Goal: Complete application form: Complete application form

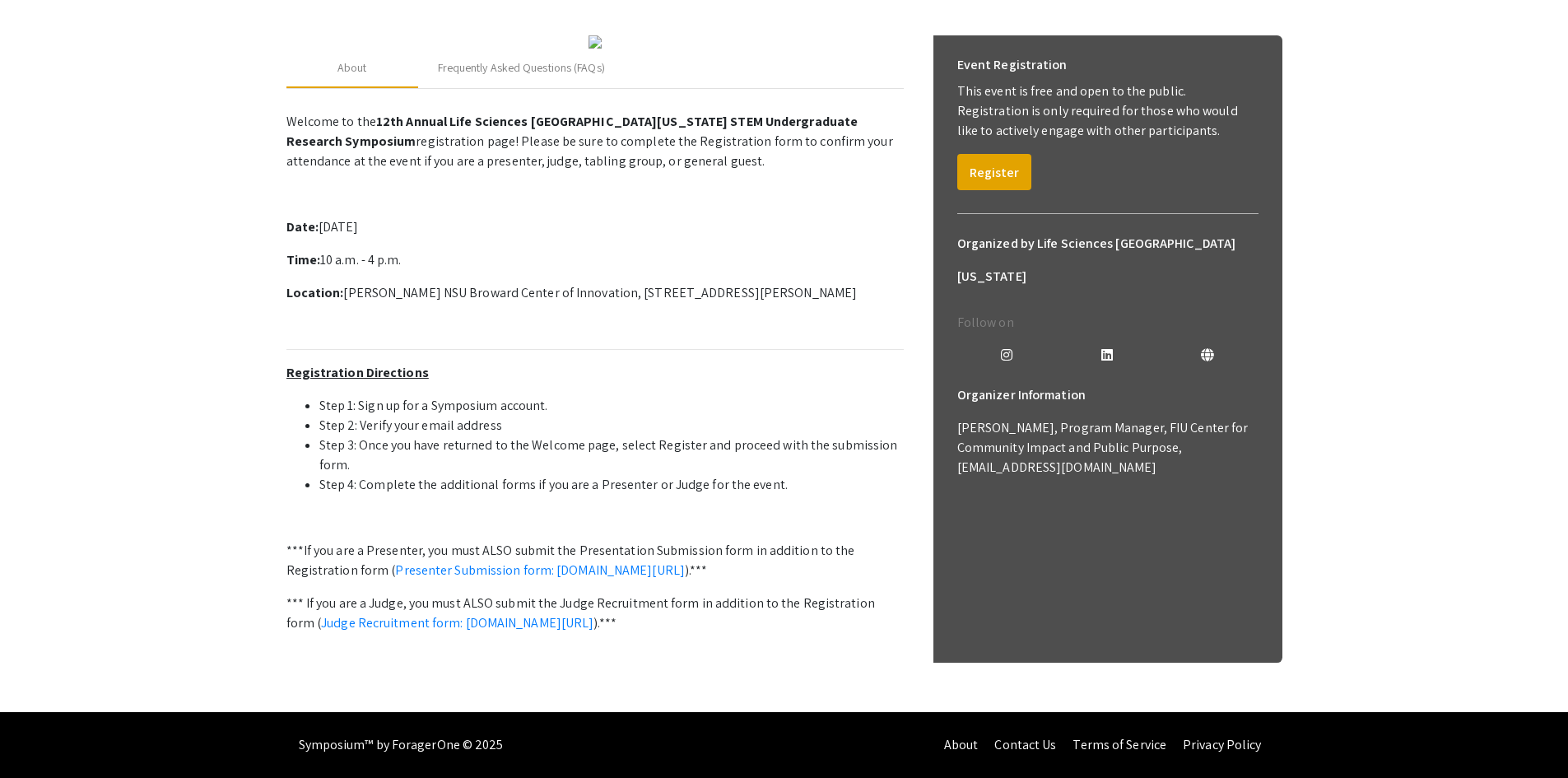
scroll to position [388, 0]
click at [477, 615] on link "Judge Recruitment form: [DOMAIN_NAME][URL]" at bounding box center [457, 623] width 273 height 17
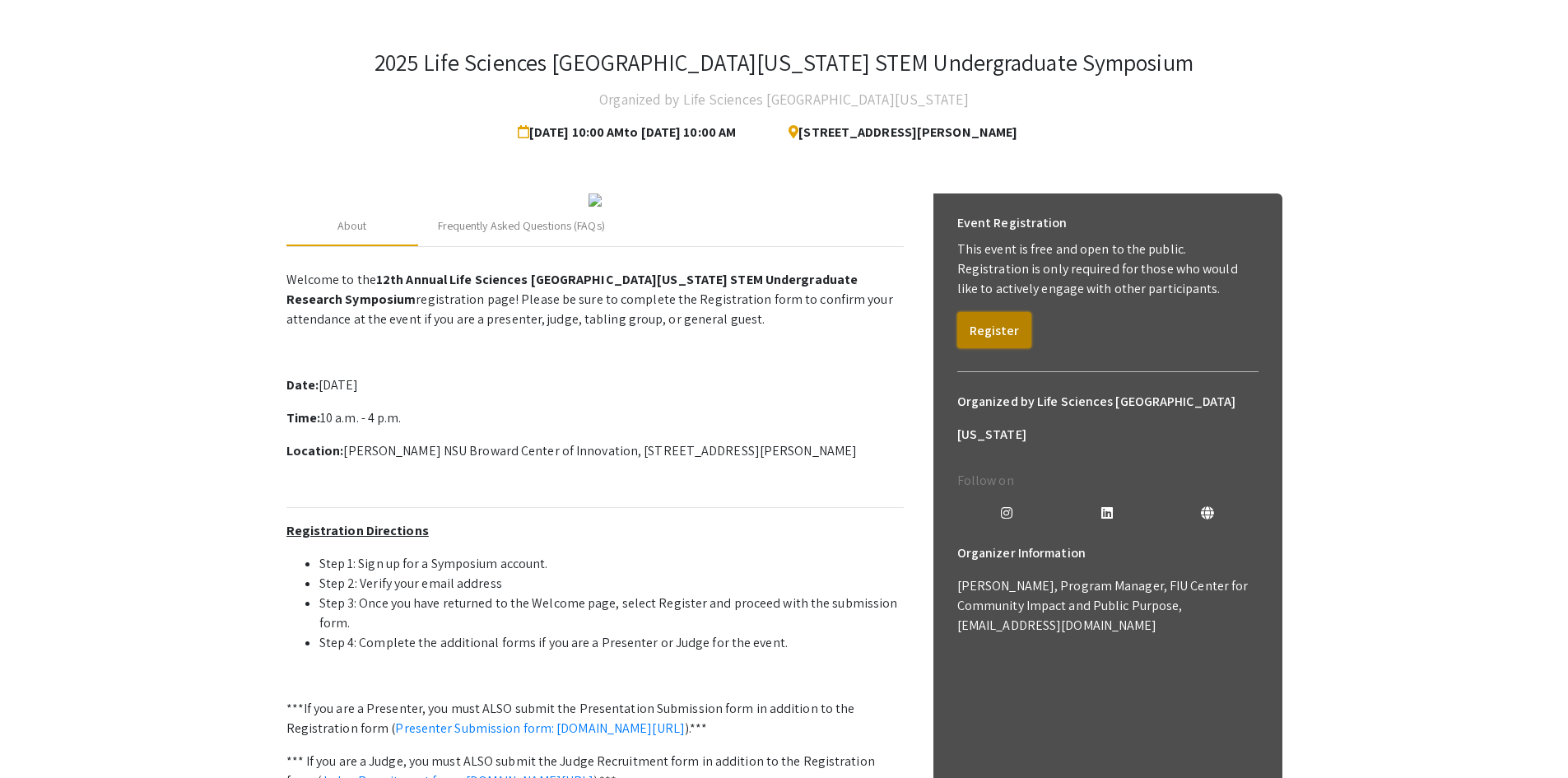
click at [1013, 329] on button "Register" at bounding box center [994, 330] width 74 height 36
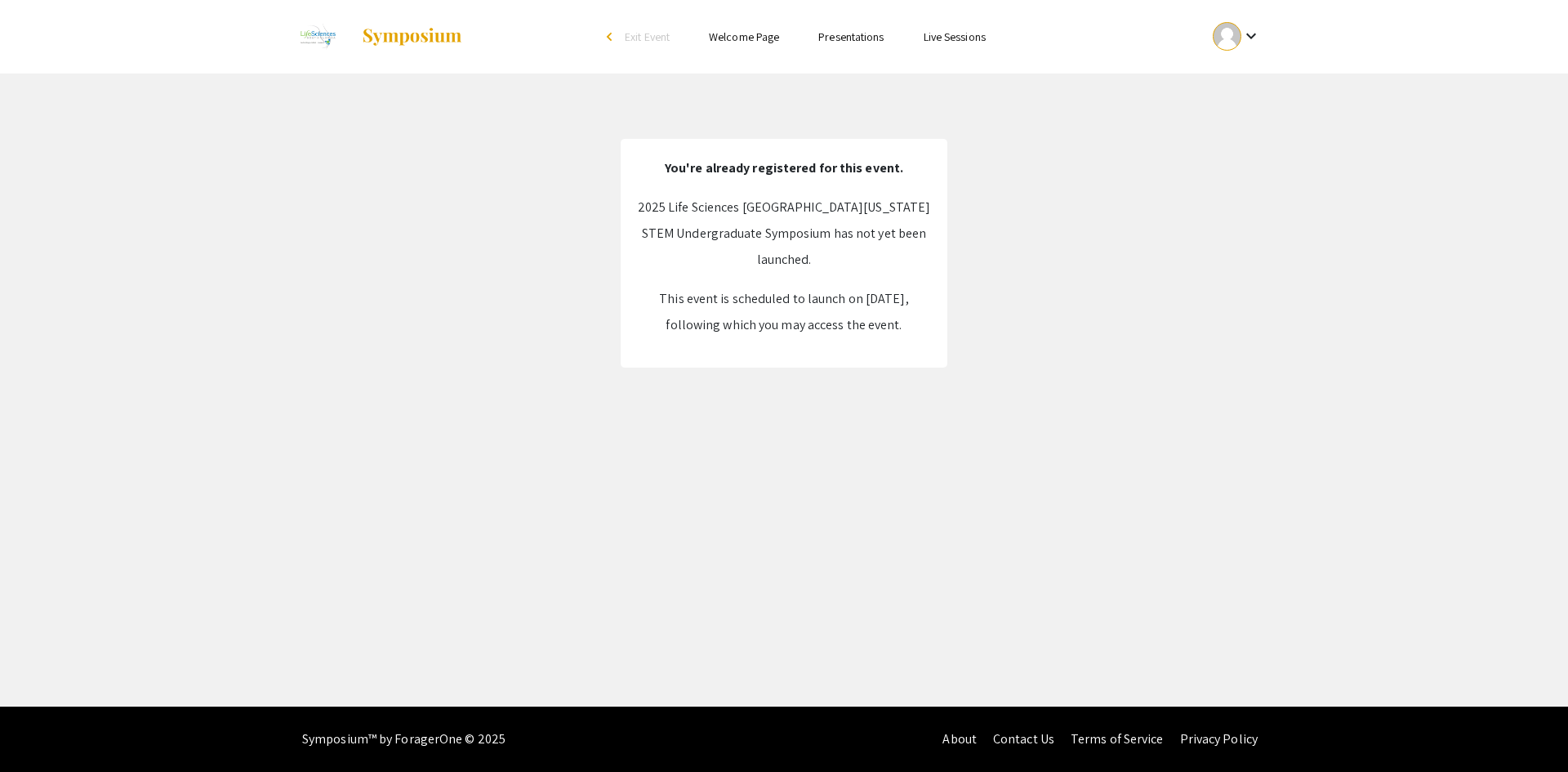
click at [744, 35] on link "Welcome Page" at bounding box center [744, 37] width 70 height 15
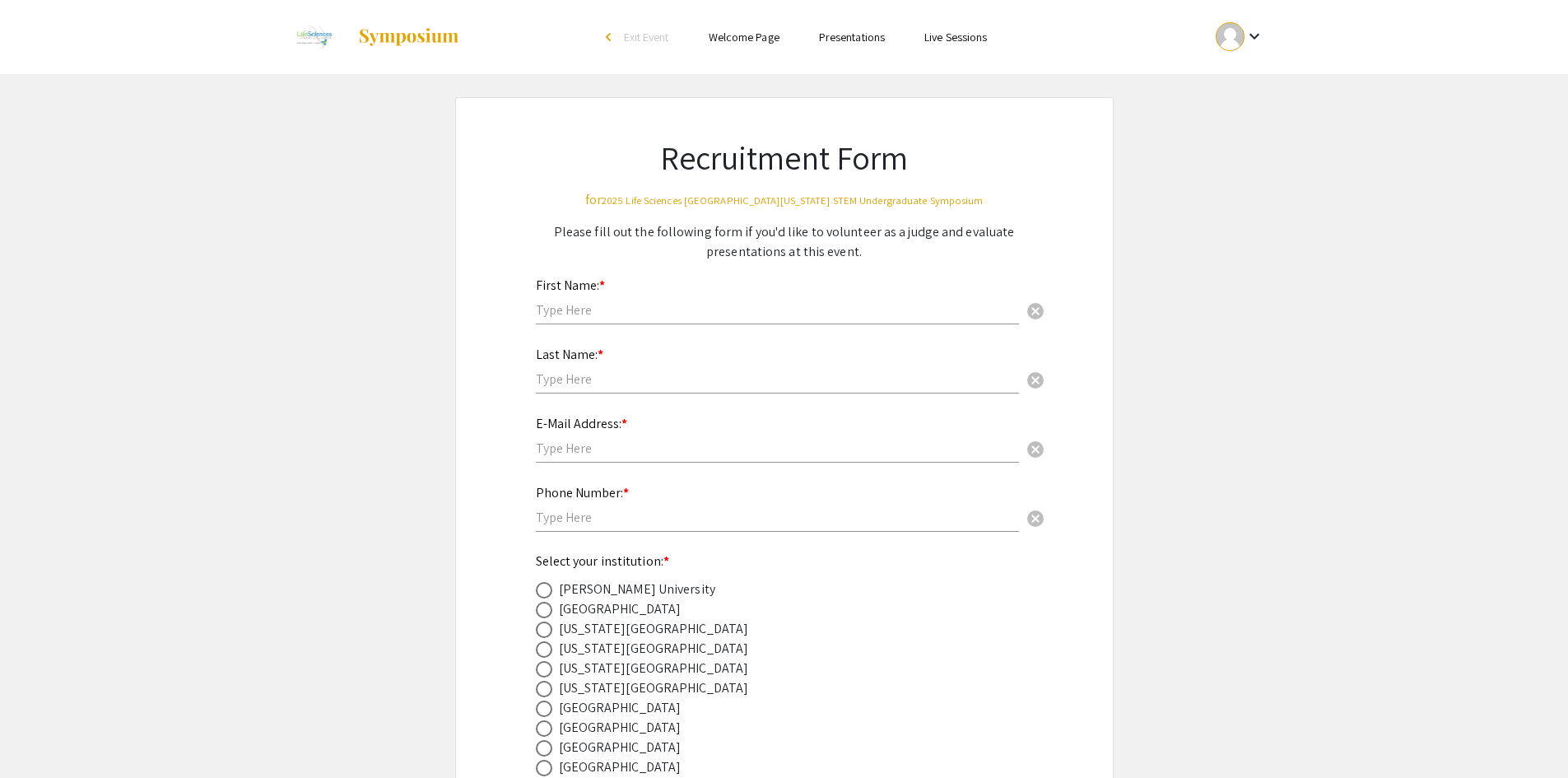
click at [665, 308] on input "text" at bounding box center [777, 310] width 483 height 17
type input "[PERSON_NAME]"
drag, startPoint x: 633, startPoint y: 310, endPoint x: 385, endPoint y: 300, distance: 248.2
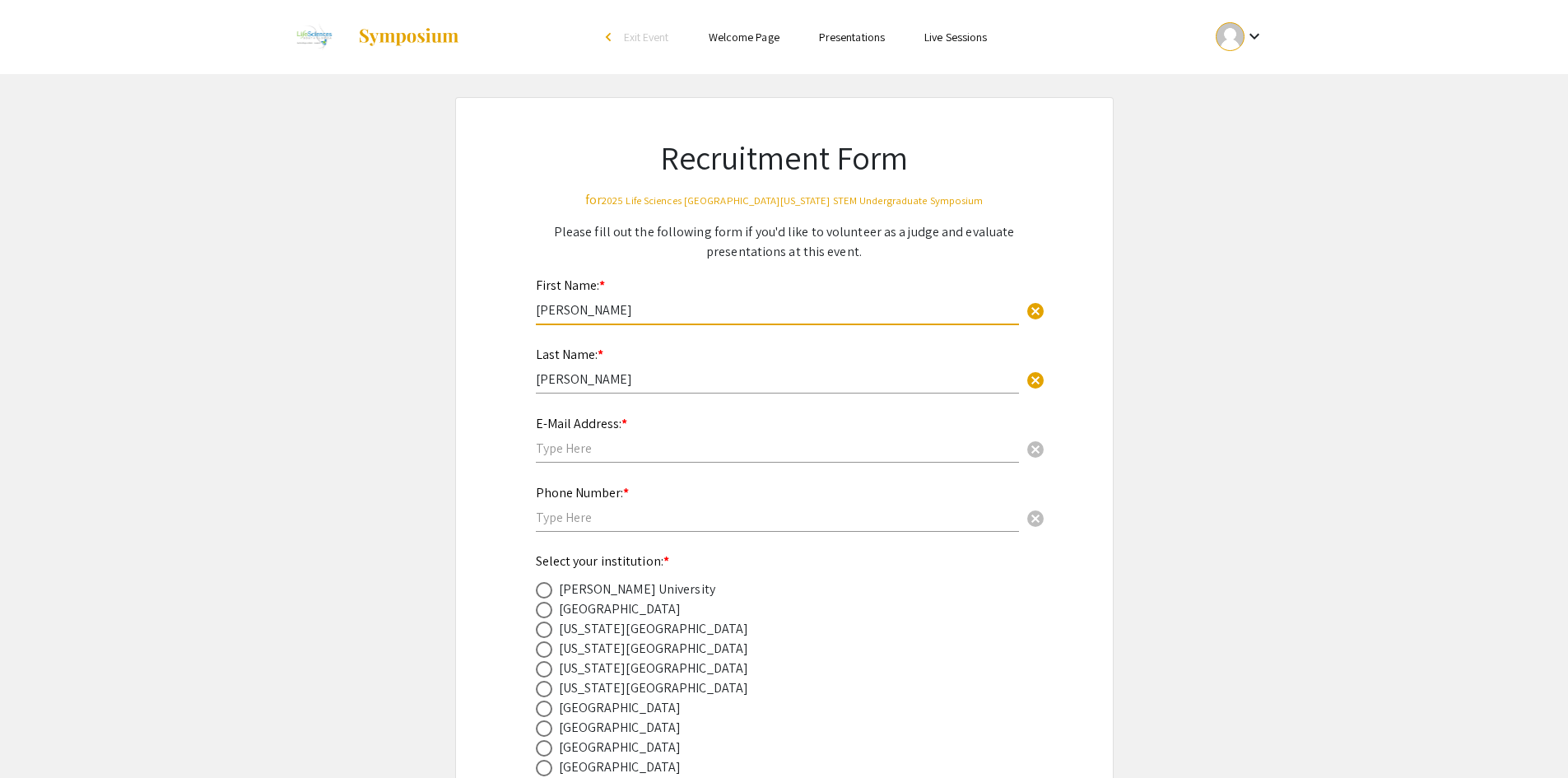
type input "Arthur"
type input "Sikora"
click at [631, 449] on input "text" at bounding box center [777, 447] width 483 height 17
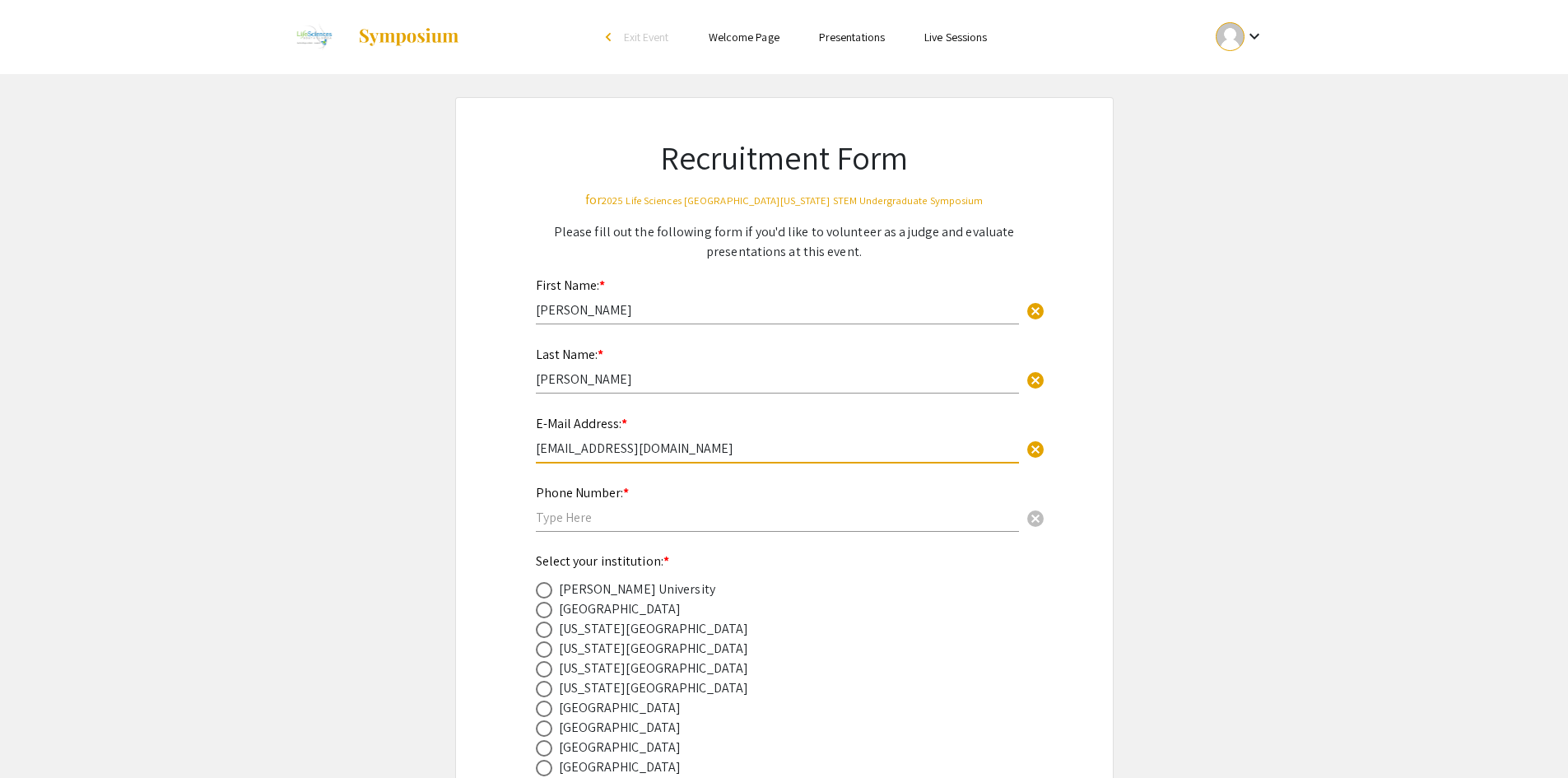
type input "asikora@nova.edu"
click at [637, 514] on input "text" at bounding box center [777, 517] width 483 height 17
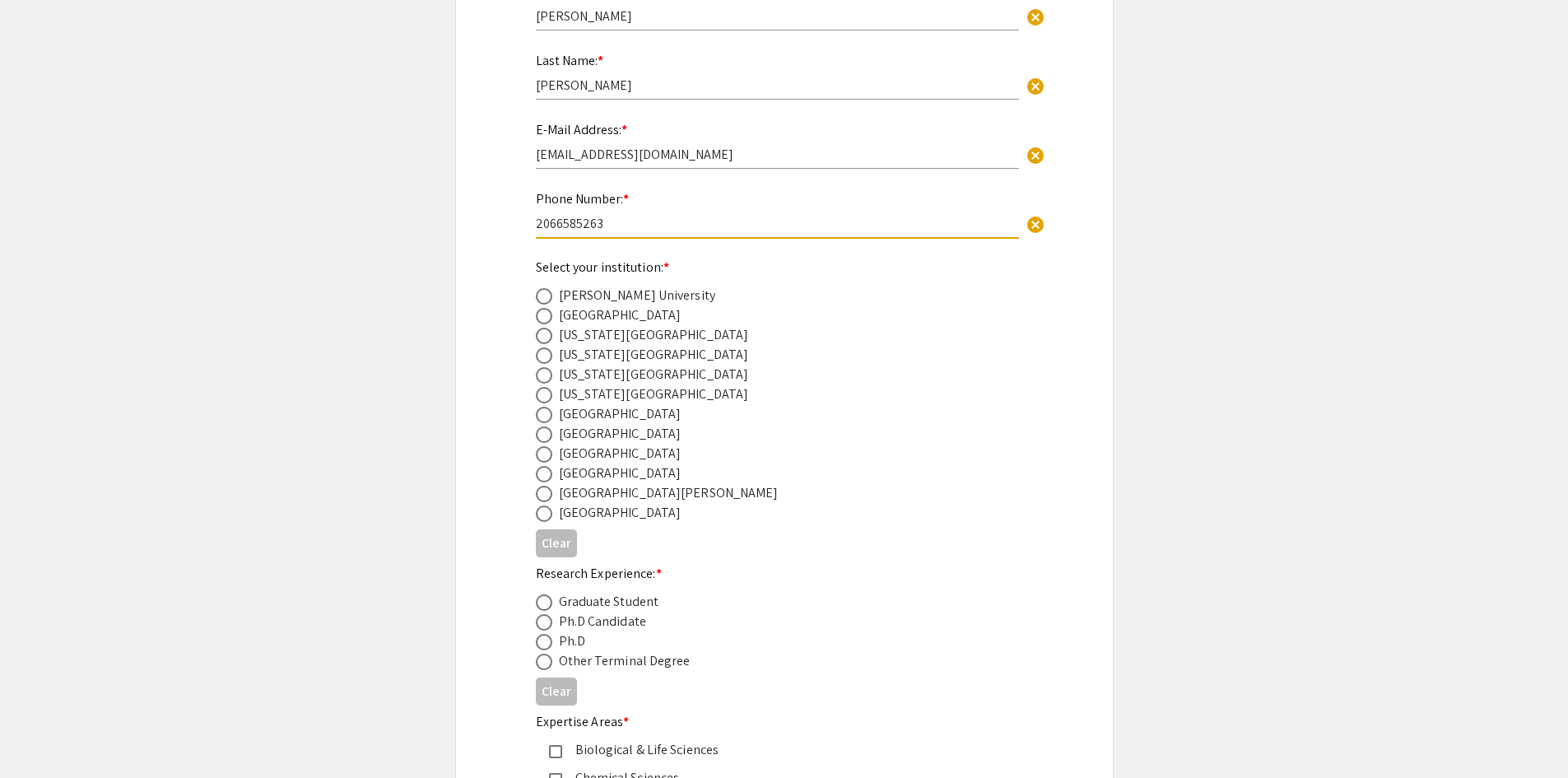
scroll to position [330, 0]
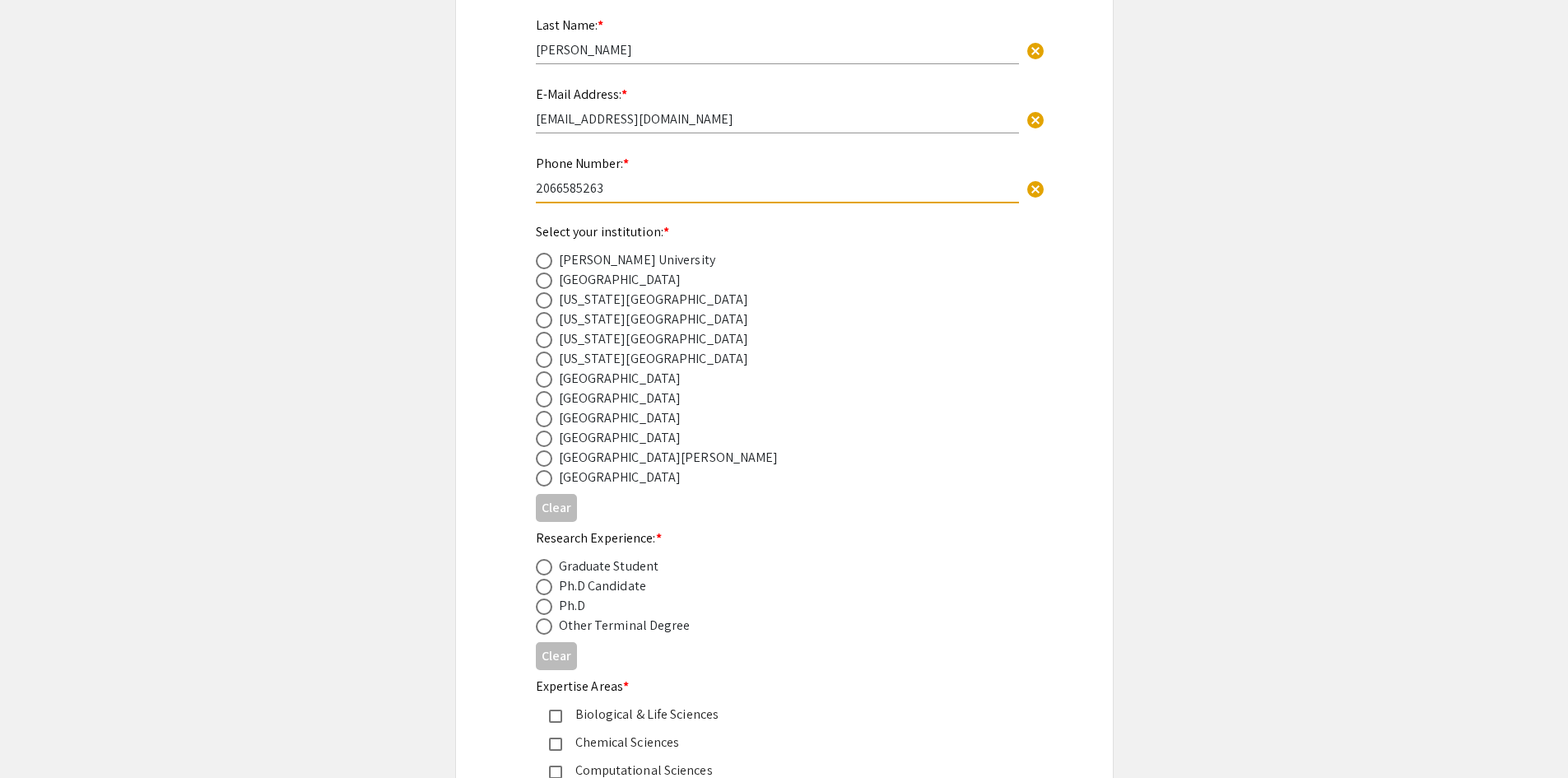
type input "2066585263"
click at [577, 413] on div "Nova Southeastern University" at bounding box center [619, 418] width 122 height 20
click at [543, 417] on span at bounding box center [544, 419] width 17 height 17
click at [543, 417] on input "radio" at bounding box center [544, 419] width 17 height 17
radio input "true"
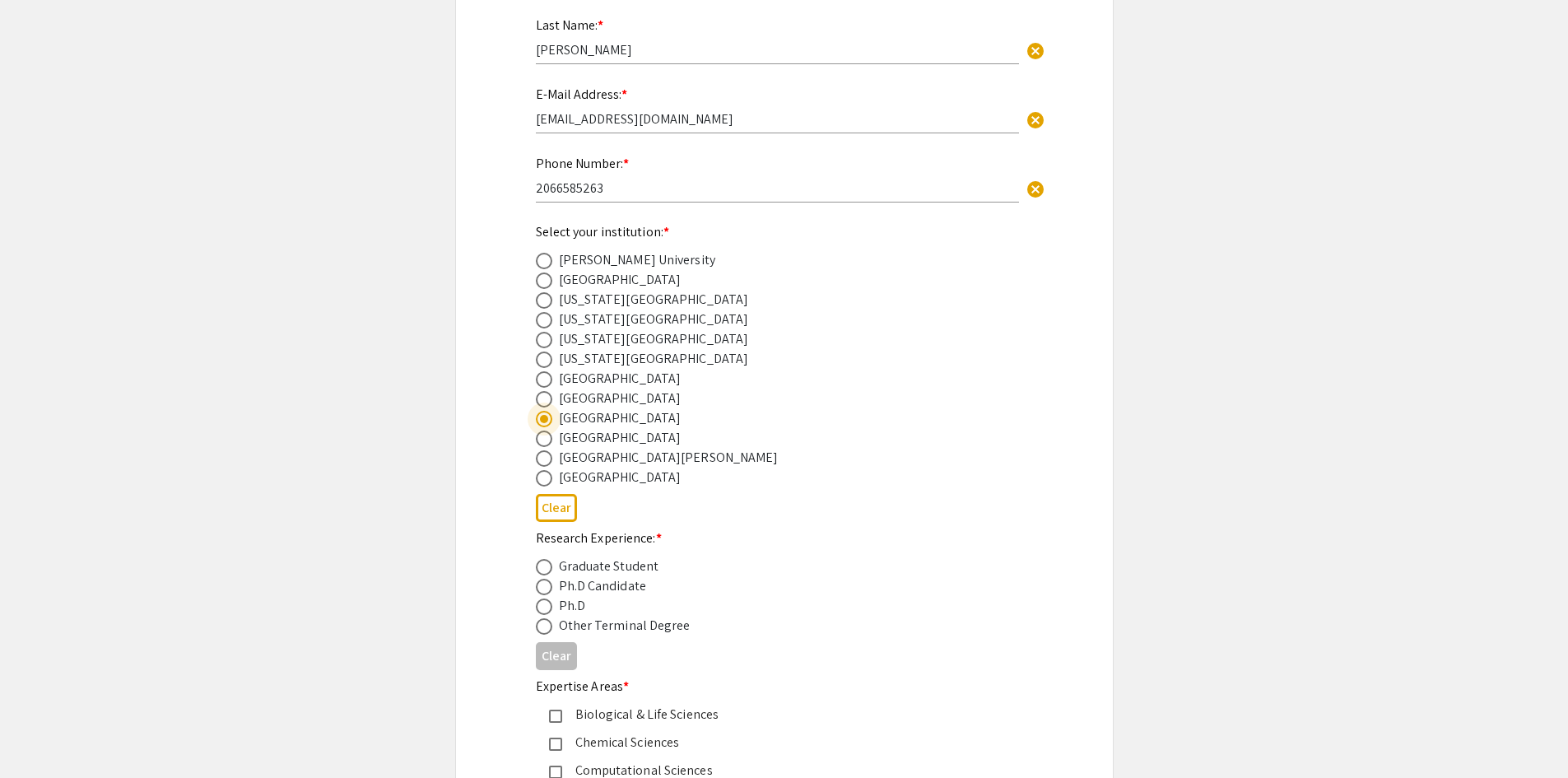
click at [543, 606] on span at bounding box center [544, 607] width 17 height 17
click at [543, 606] on input "radio" at bounding box center [544, 607] width 17 height 17
radio input "true"
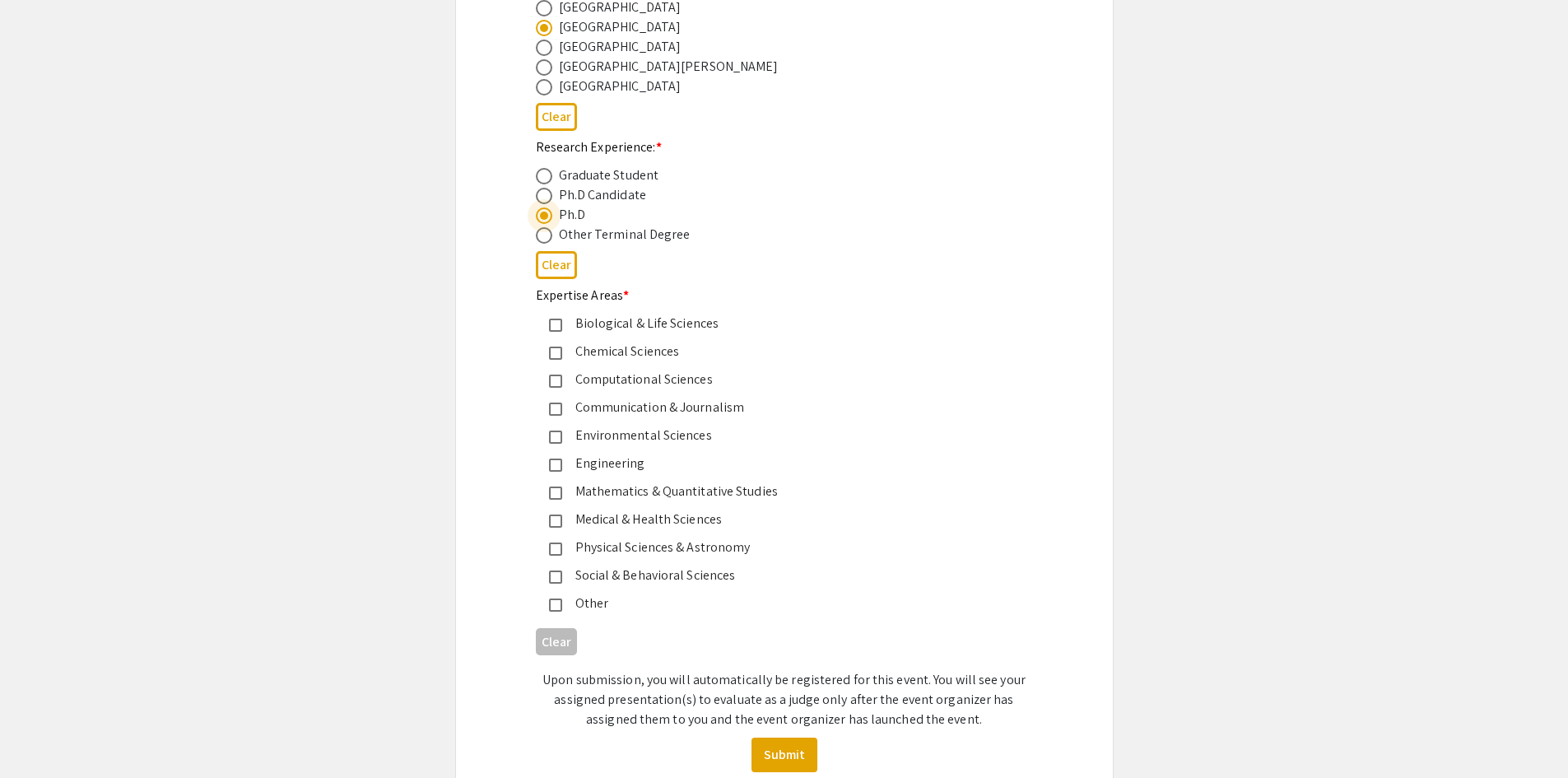
scroll to position [741, 0]
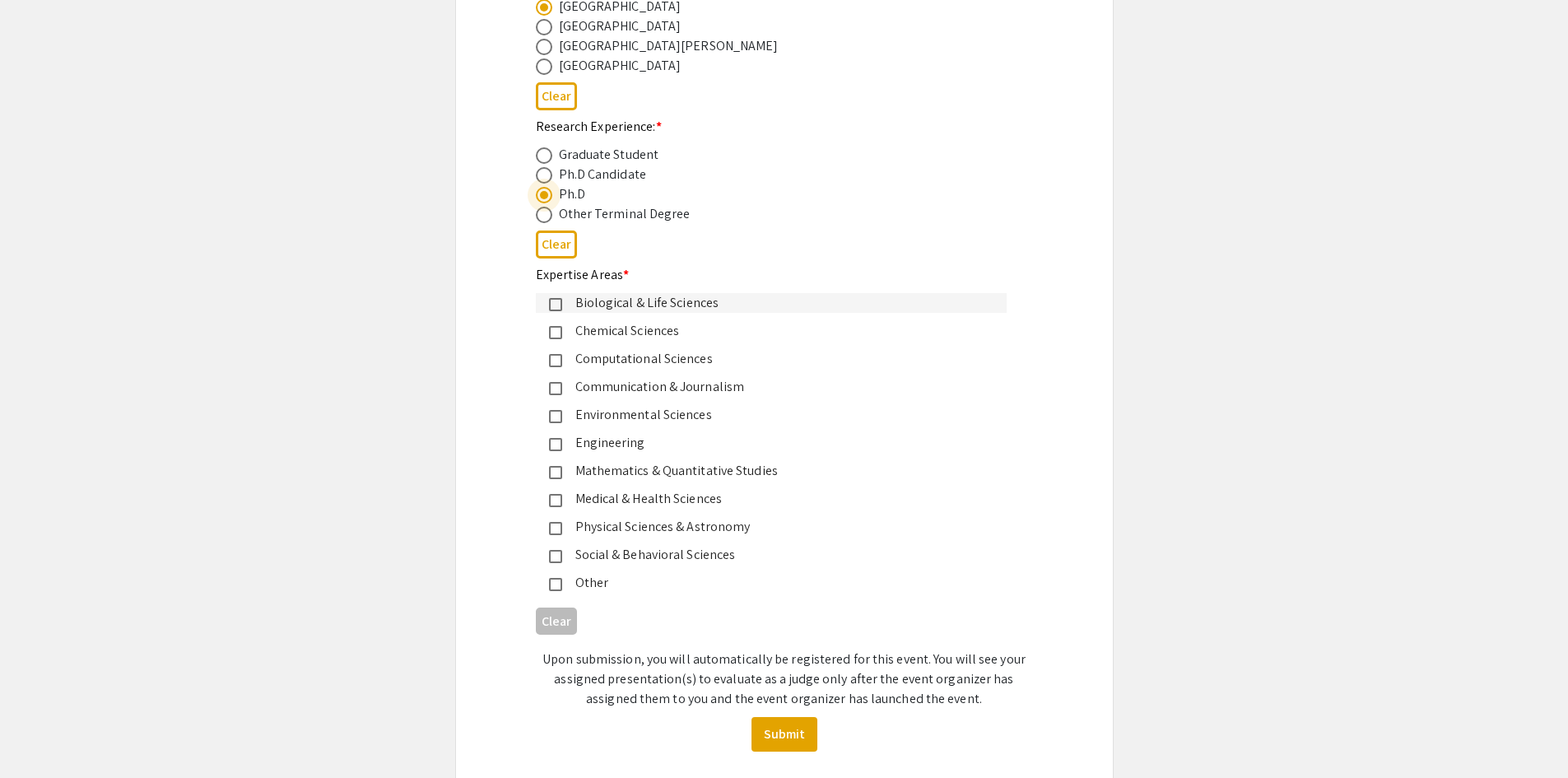
drag, startPoint x: 695, startPoint y: 308, endPoint x: 694, endPoint y: 317, distance: 9.1
click at [695, 307] on div "Biological & Life Sciences" at bounding box center [778, 303] width 431 height 20
click at [710, 359] on div "Computational Sciences" at bounding box center [778, 360] width 431 height 20
click at [676, 326] on div "Chemical Sciences" at bounding box center [778, 331] width 431 height 20
click at [771, 750] on button "Submit" at bounding box center [784, 734] width 66 height 35
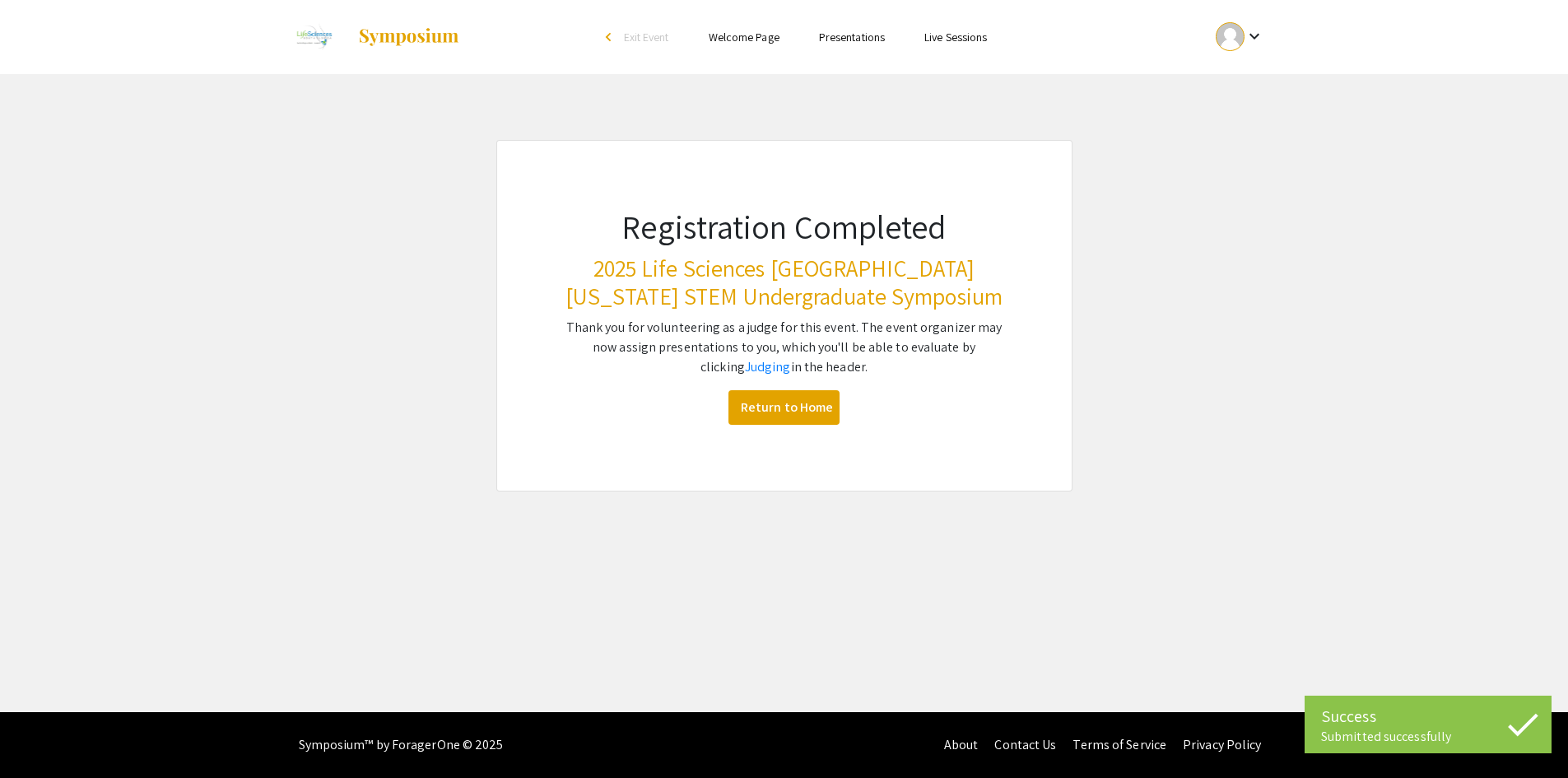
scroll to position [0, 0]
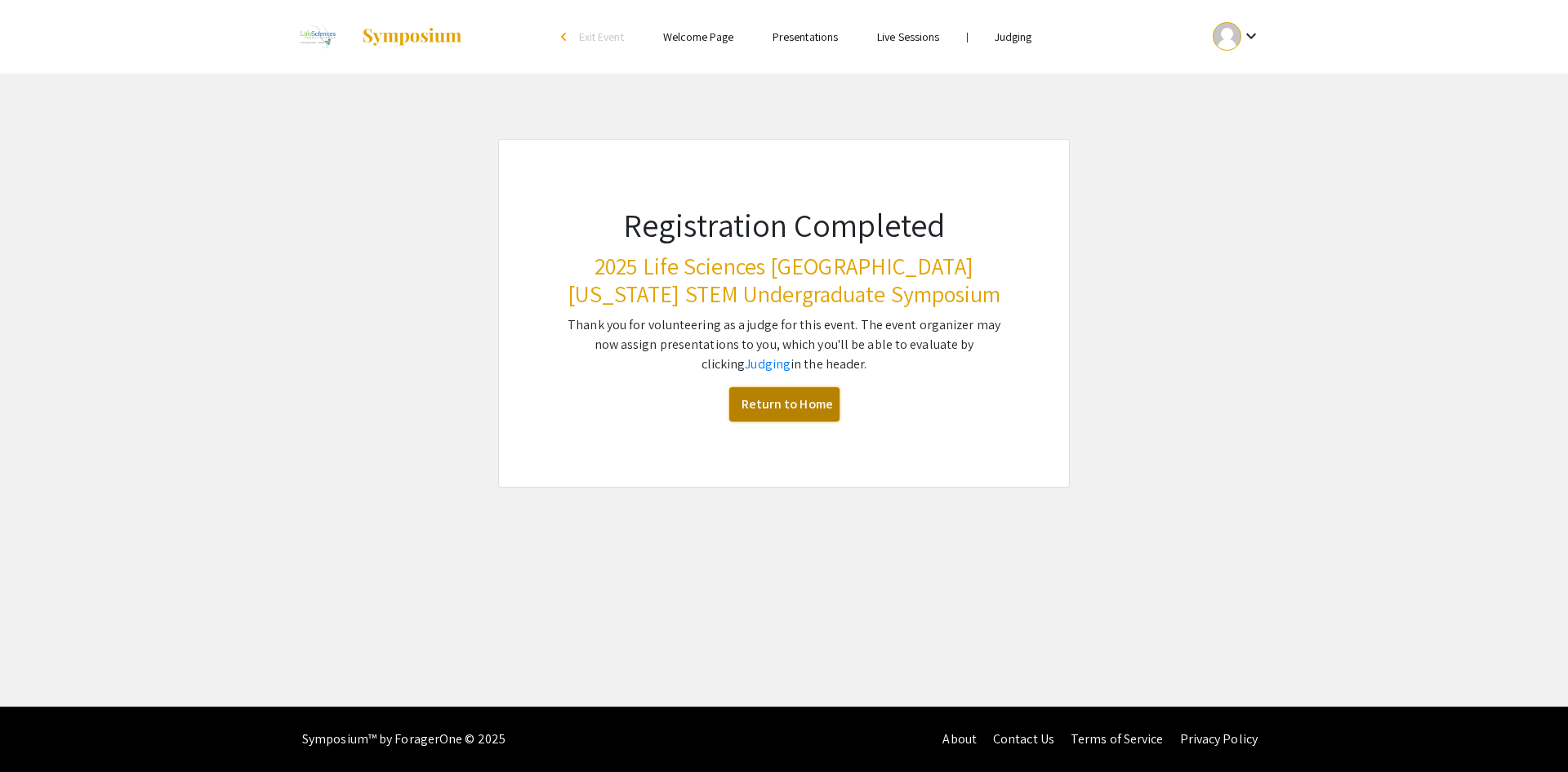
click at [776, 408] on link "Return to Home" at bounding box center [784, 404] width 111 height 35
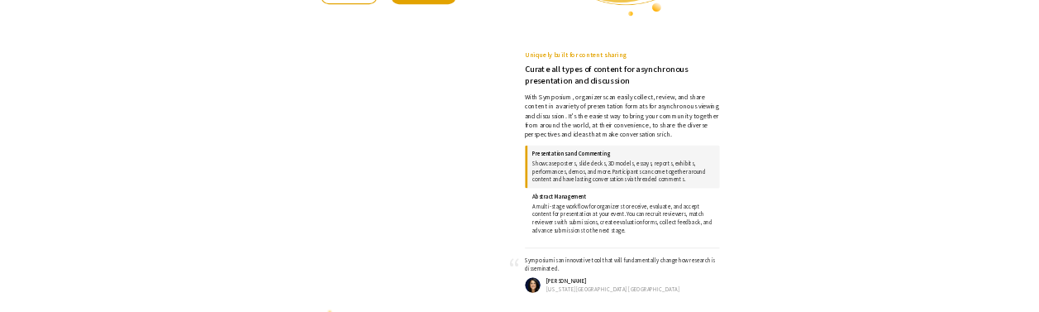
scroll to position [909, 0]
